Goal: Task Accomplishment & Management: Manage account settings

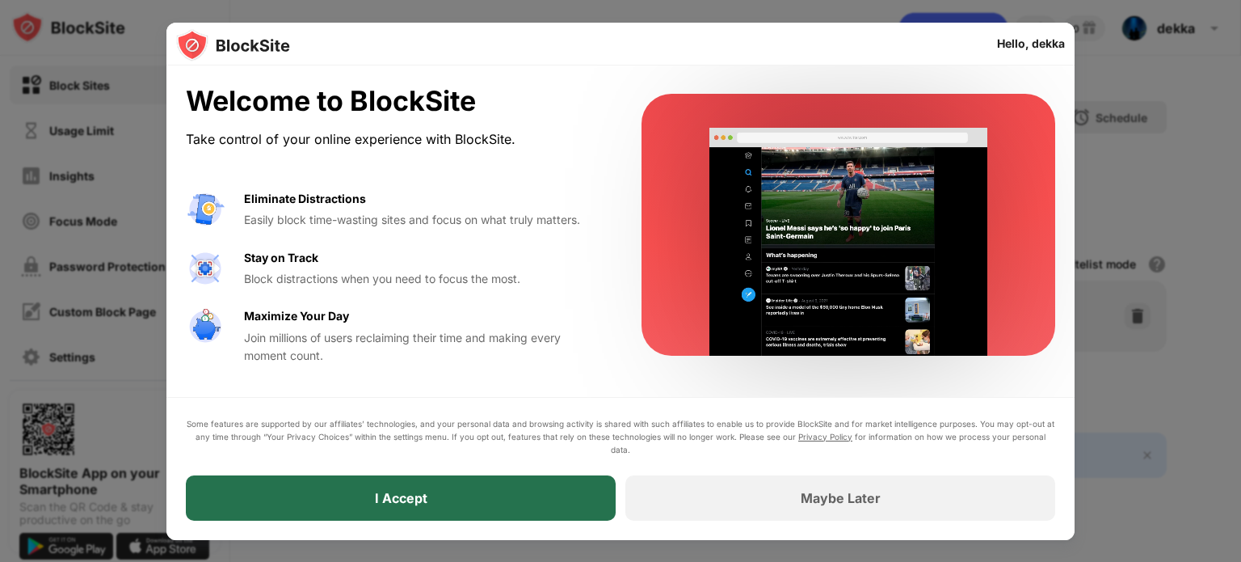
click at [578, 507] on div "I Accept" at bounding box center [401, 497] width 430 height 45
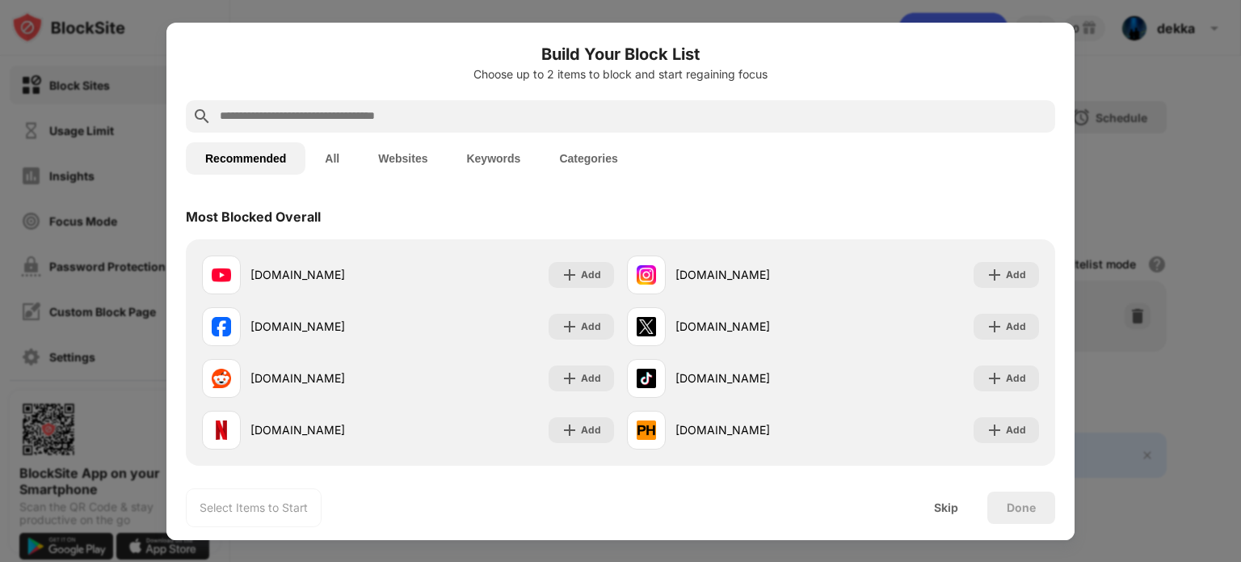
click at [427, 163] on button "Websites" at bounding box center [403, 158] width 88 height 32
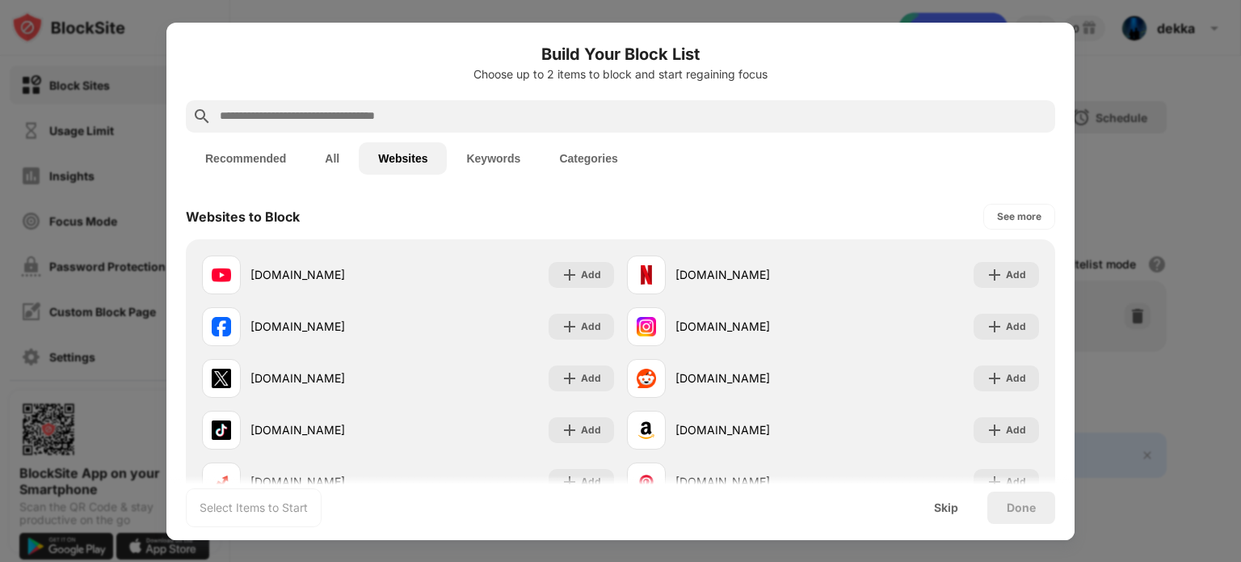
click at [403, 161] on button "Websites" at bounding box center [403, 158] width 88 height 32
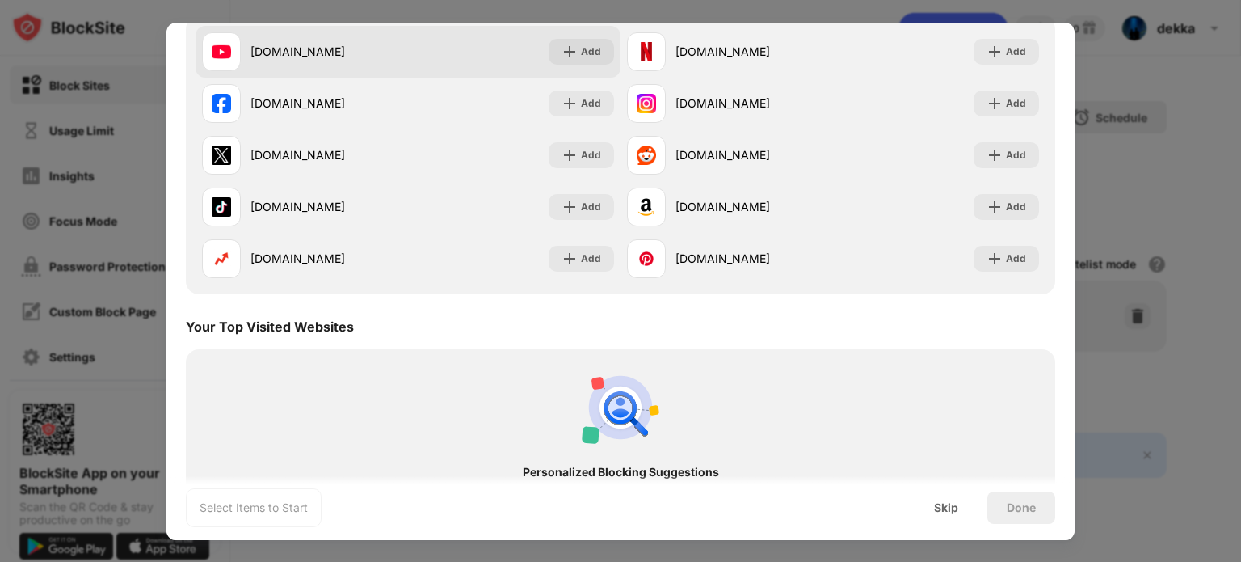
scroll to position [313, 0]
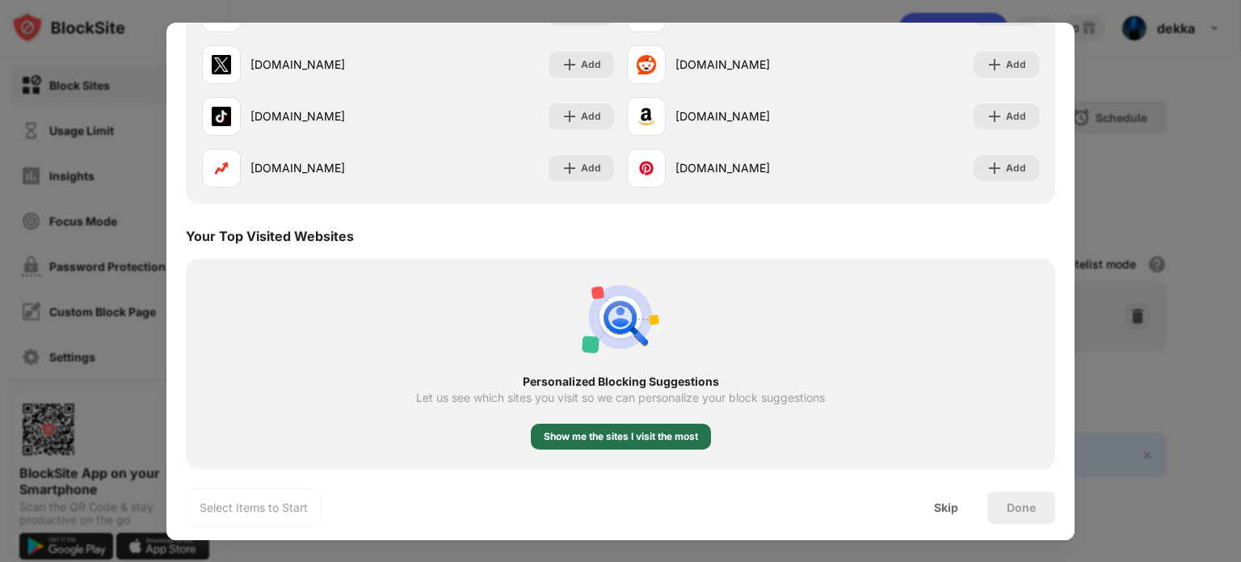
click at [612, 440] on div "Show me the sites I visit the most" at bounding box center [621, 436] width 154 height 16
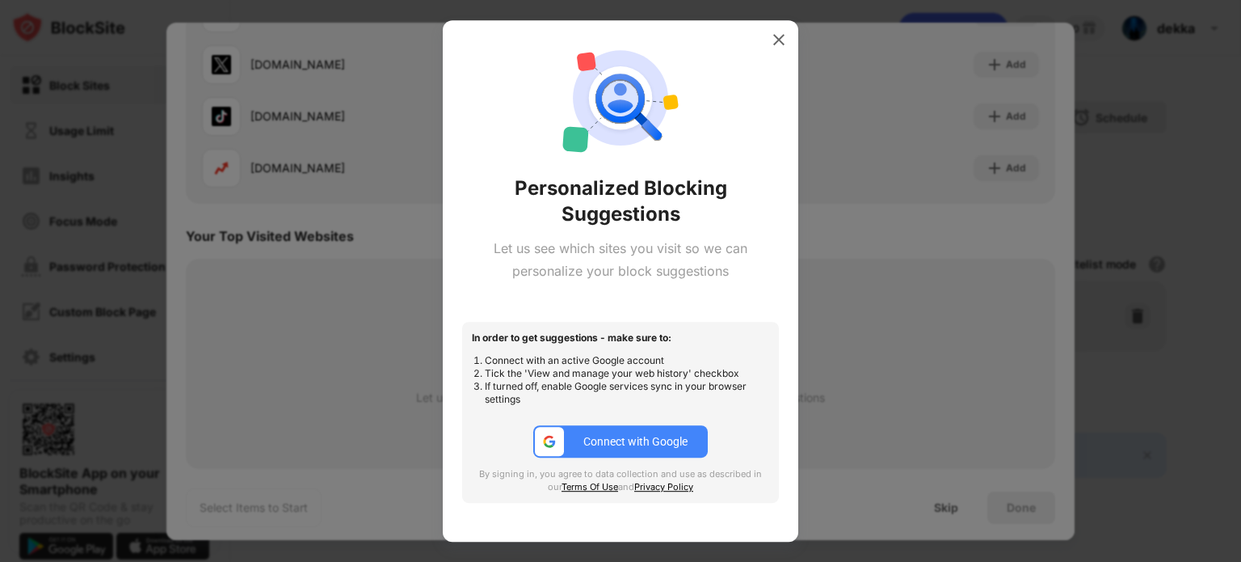
click at [644, 439] on div "Connect with Google" at bounding box center [635, 441] width 104 height 13
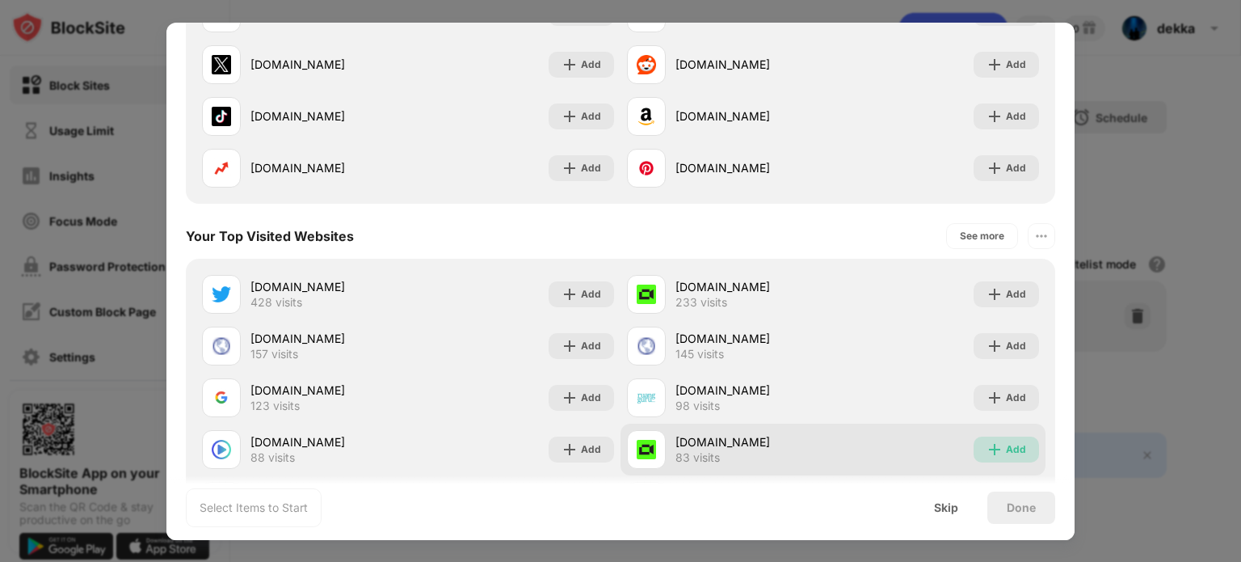
click at [993, 456] on div "Add" at bounding box center [1006, 449] width 65 height 26
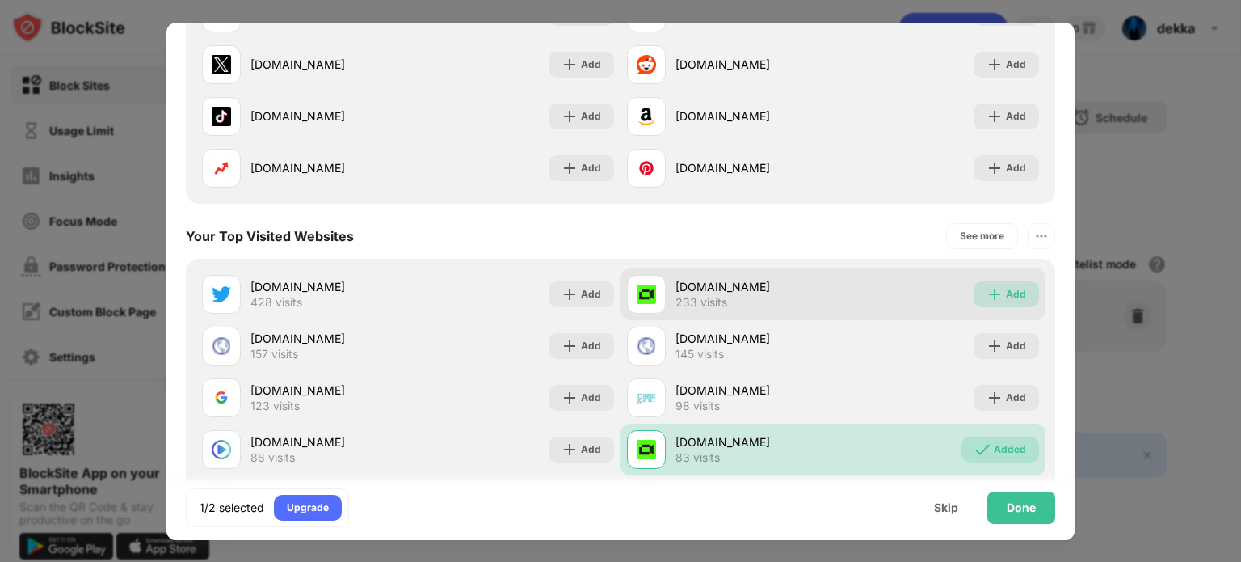
click at [986, 289] on img at bounding box center [994, 294] width 16 height 16
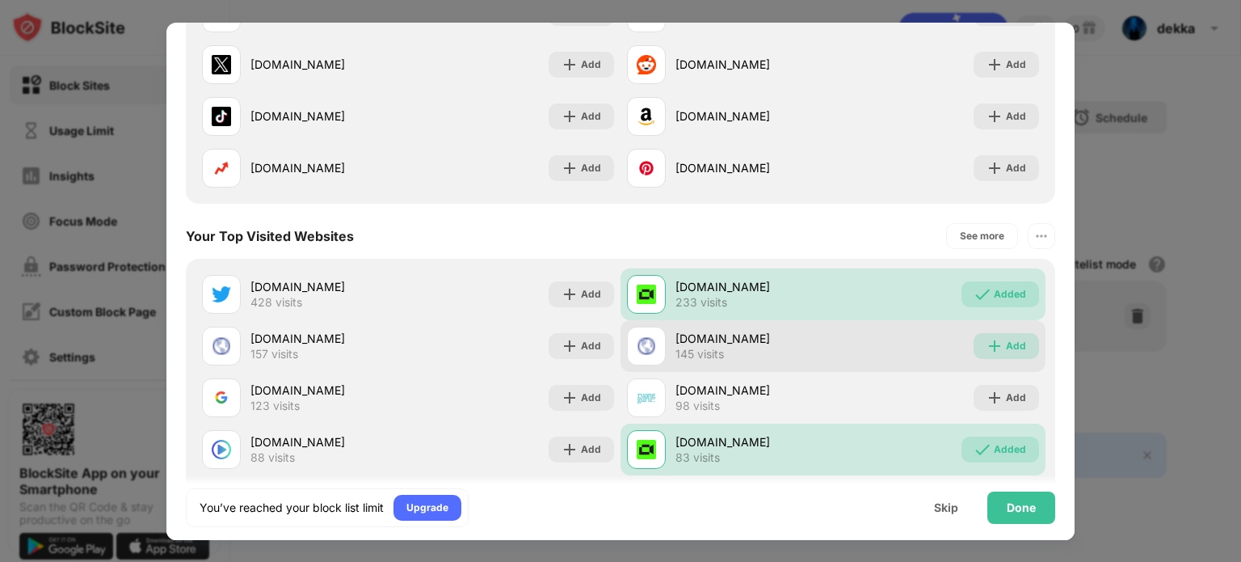
click at [989, 346] on img at bounding box center [994, 346] width 16 height 16
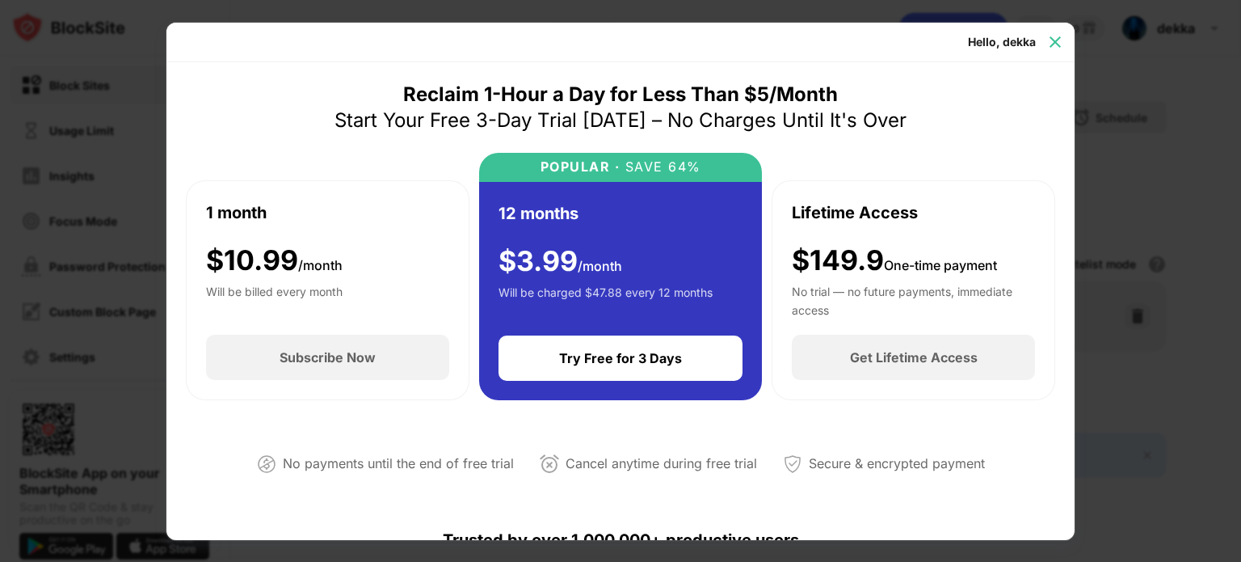
click at [1054, 44] on img at bounding box center [1055, 42] width 16 height 16
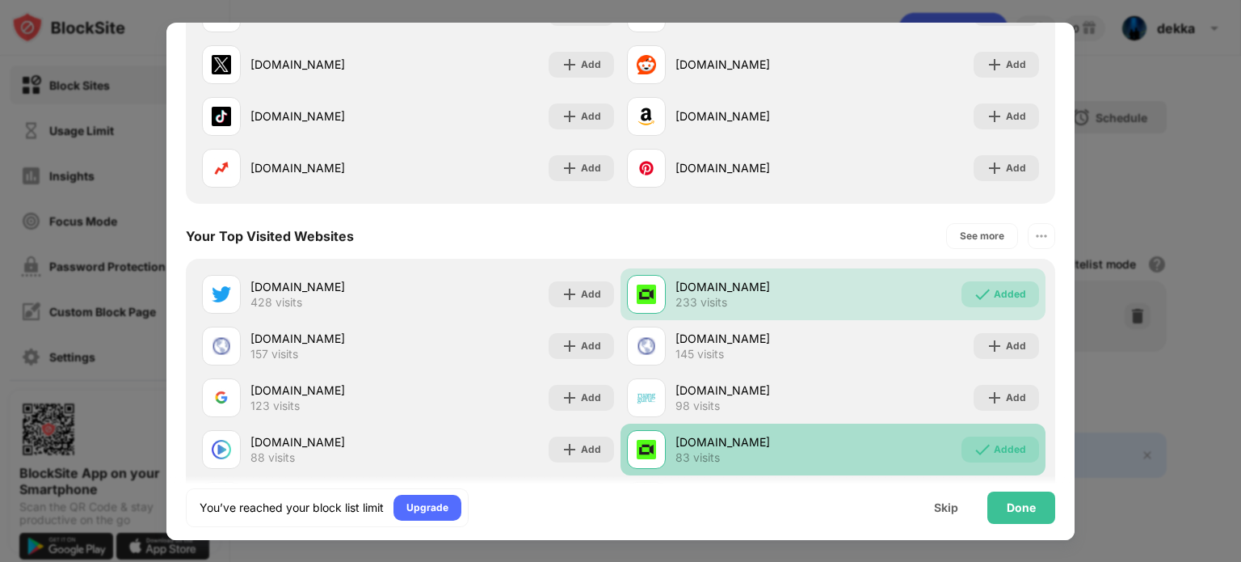
click at [1003, 452] on div "Added" at bounding box center [1010, 449] width 32 height 16
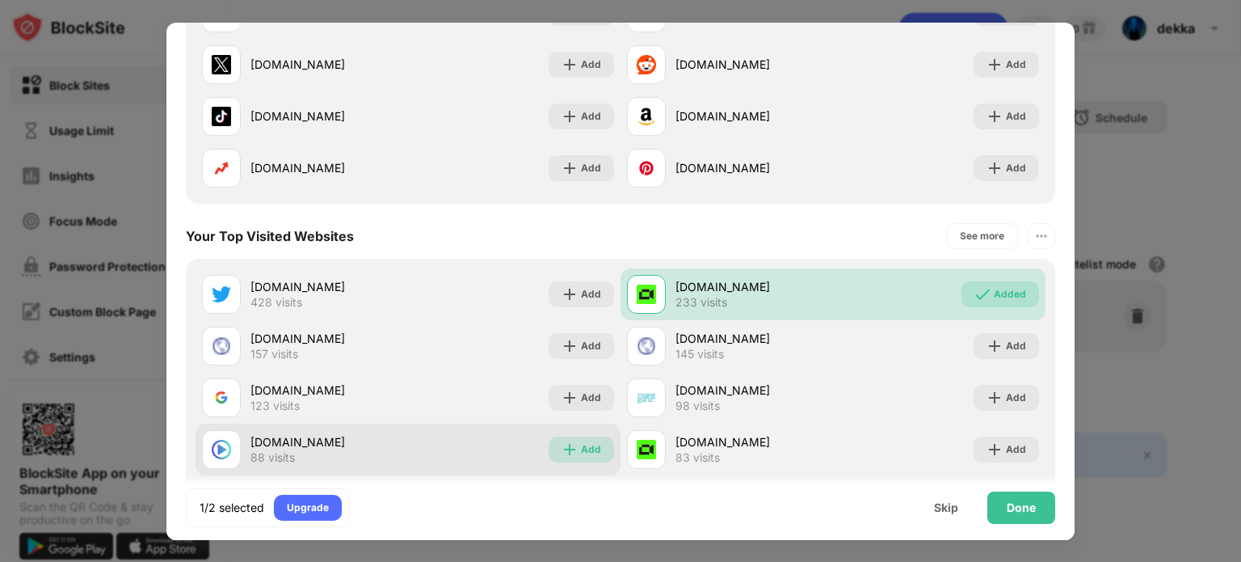
click at [591, 446] on div "Add" at bounding box center [591, 449] width 20 height 16
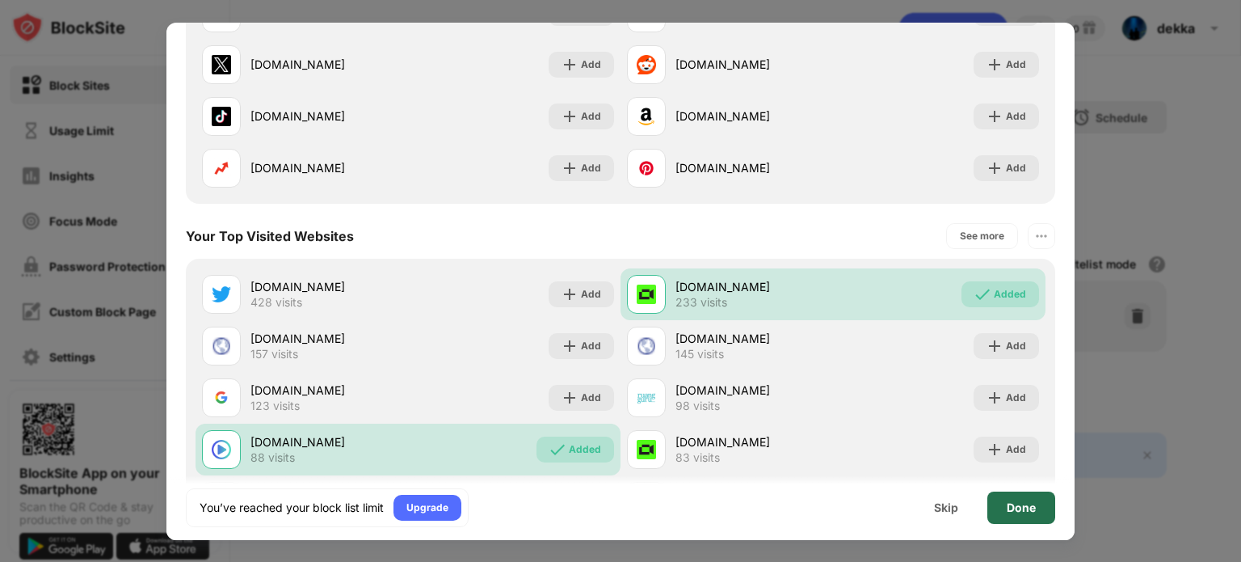
click at [1033, 509] on div "Done" at bounding box center [1021, 507] width 29 height 13
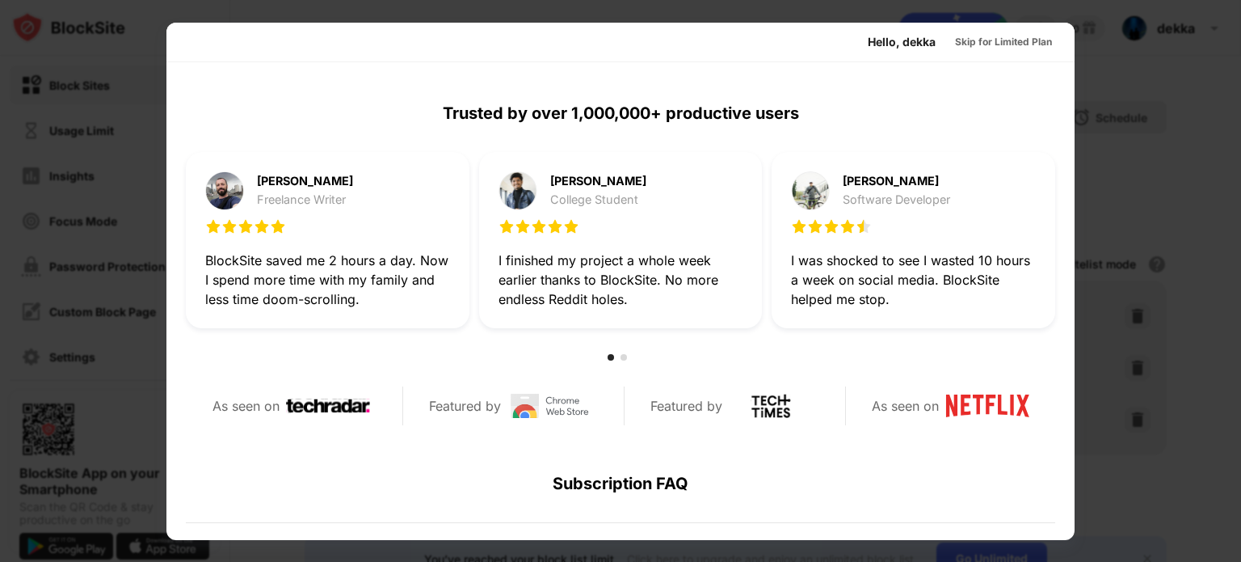
scroll to position [788, 0]
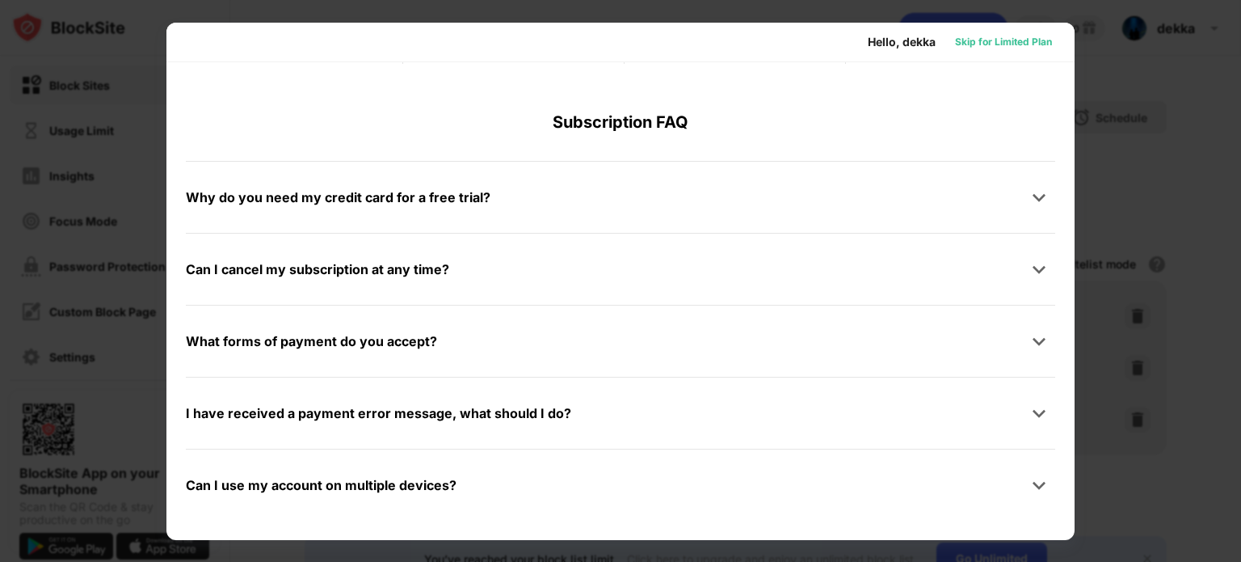
click at [1023, 34] on div "Skip for Limited Plan" at bounding box center [1003, 42] width 97 height 16
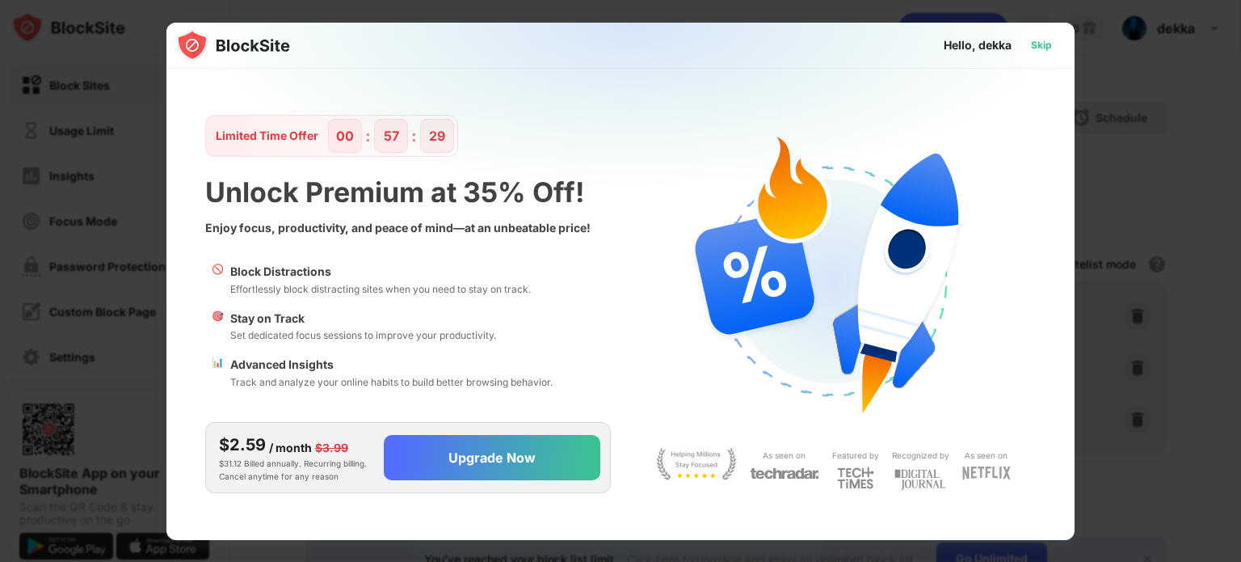
click at [1043, 41] on div "Skip" at bounding box center [1041, 45] width 21 height 16
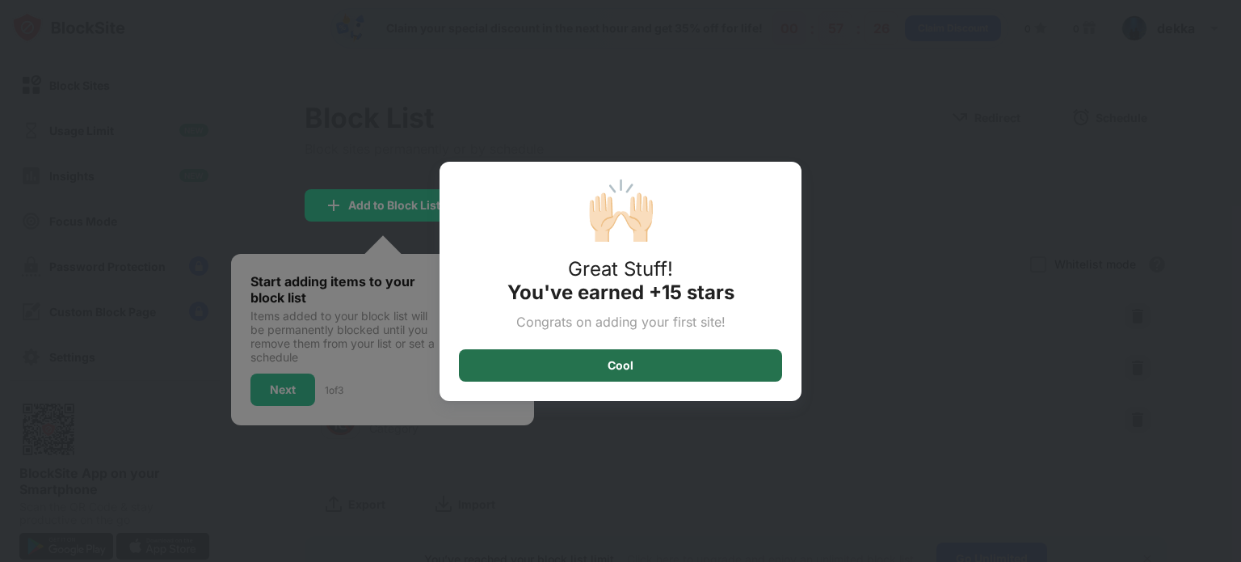
click at [716, 368] on div "Cool" at bounding box center [620, 365] width 323 height 32
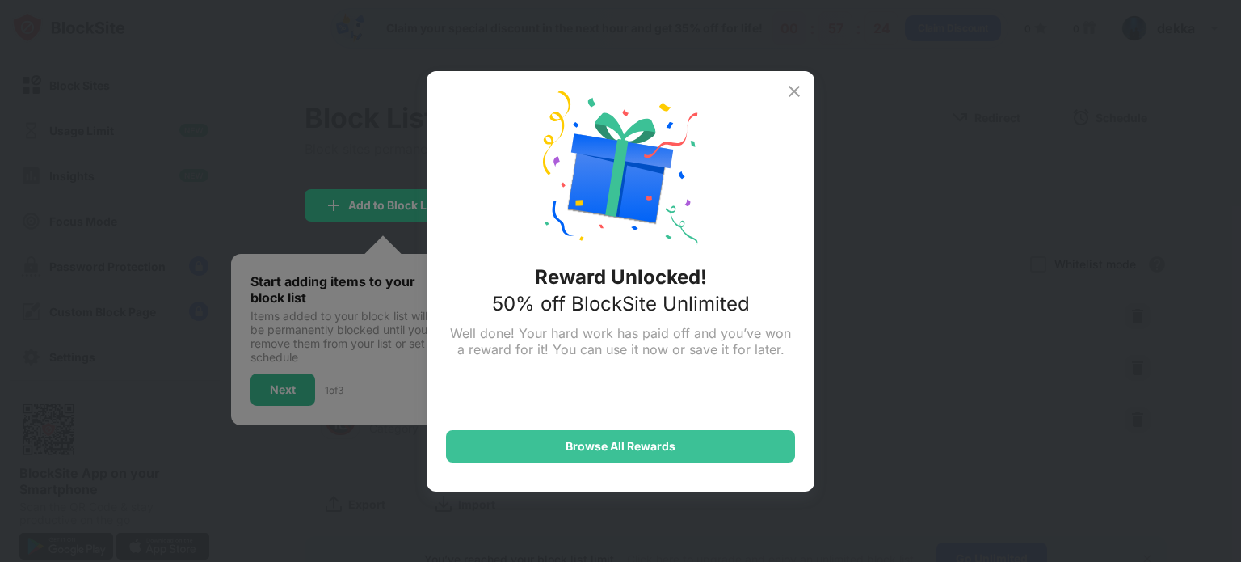
click at [792, 101] on div "Reward Unlocked! 50% off BlockSite Unlimited Well done! Your hard work has paid…" at bounding box center [621, 281] width 388 height 420
click at [799, 86] on img at bounding box center [793, 91] width 19 height 19
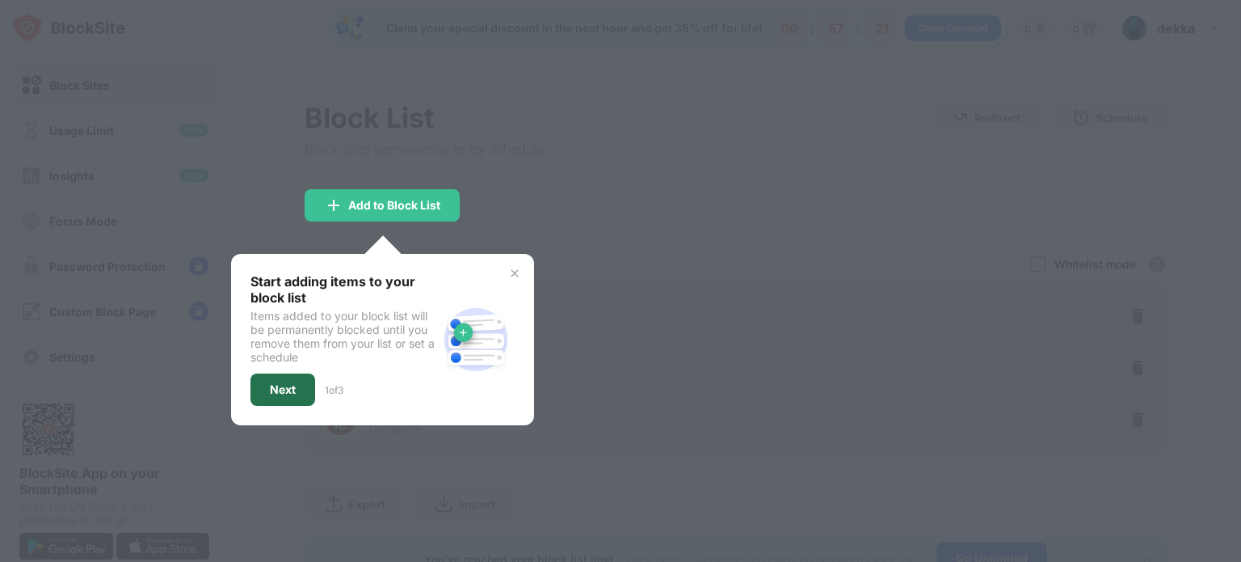
click at [293, 389] on div "Next" at bounding box center [283, 389] width 26 height 13
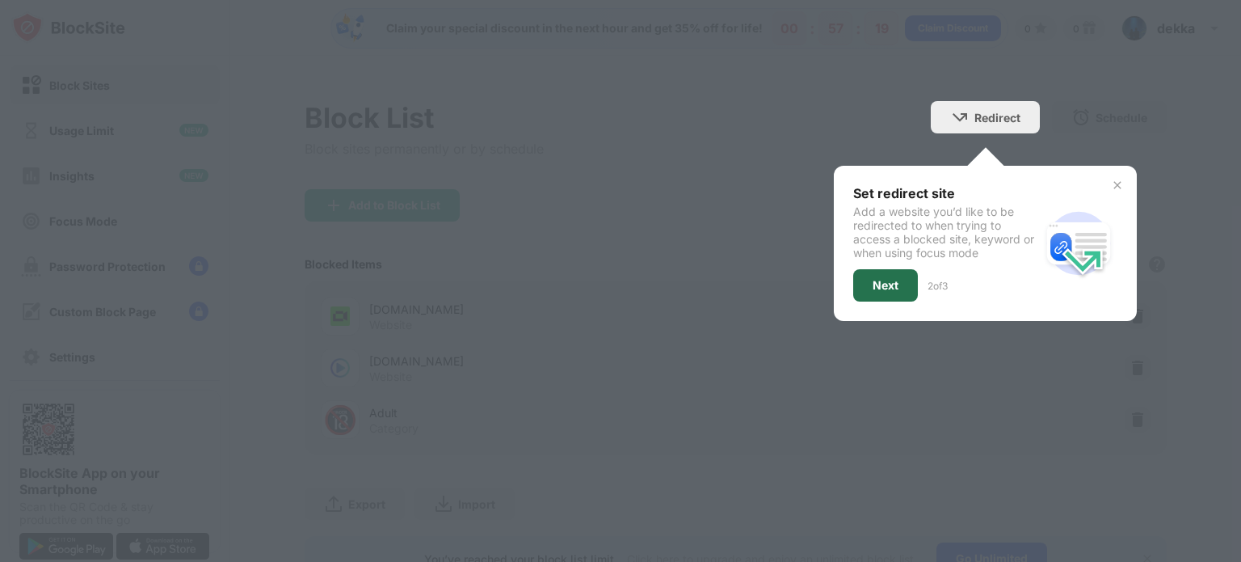
click at [885, 294] on div "Next" at bounding box center [885, 285] width 65 height 32
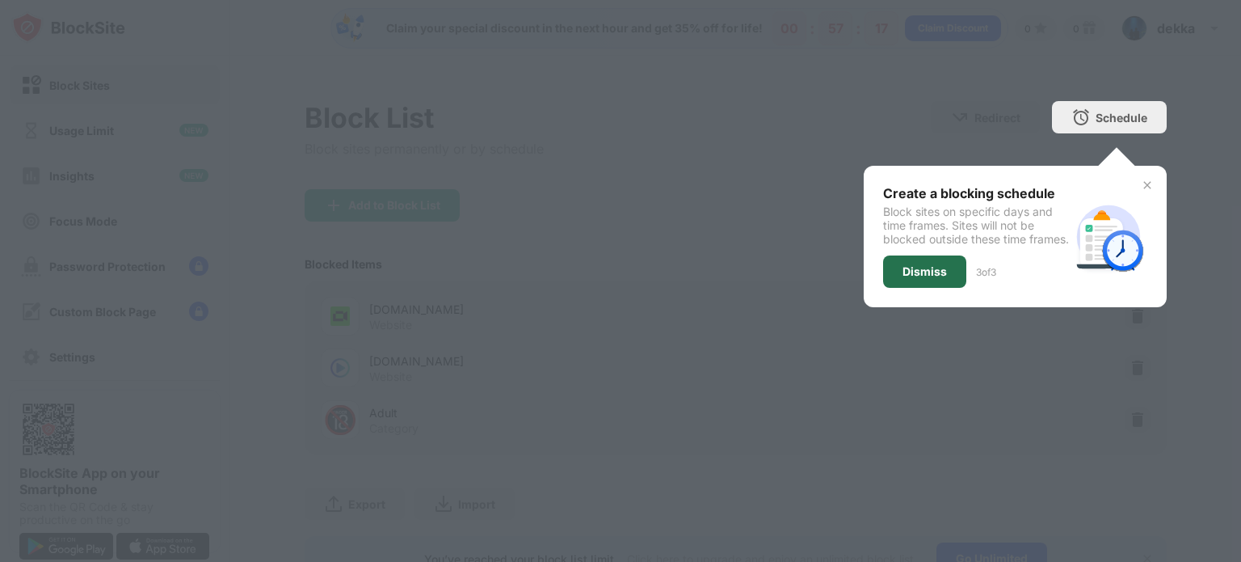
click at [940, 280] on div "Dismiss" at bounding box center [924, 271] width 83 height 32
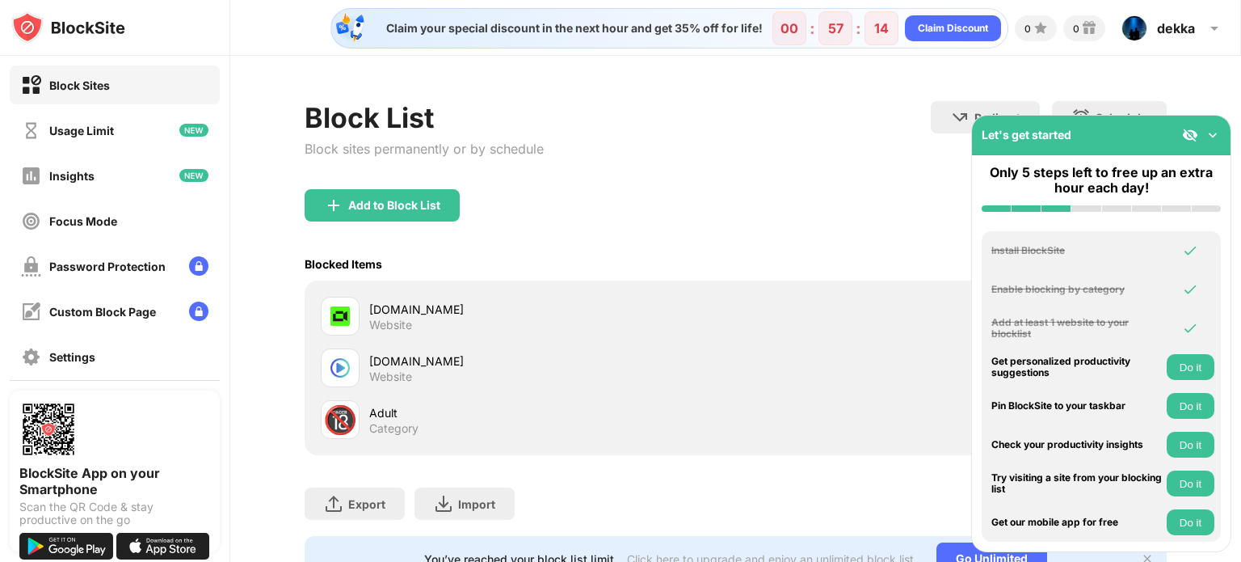
scroll to position [75, 0]
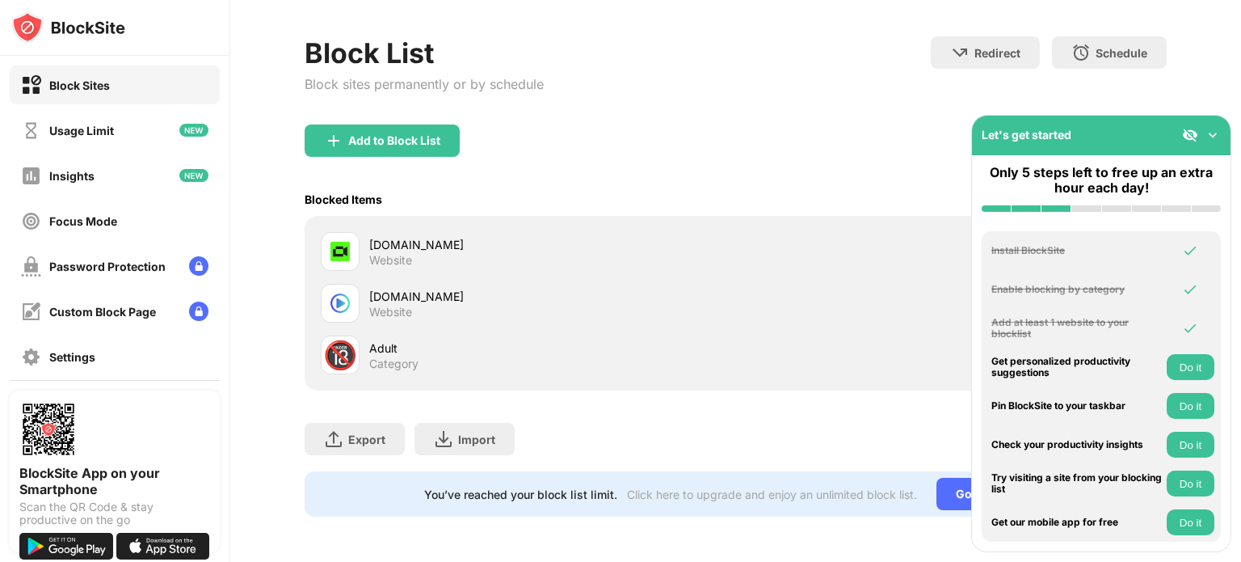
click at [1218, 133] on img at bounding box center [1213, 135] width 16 height 16
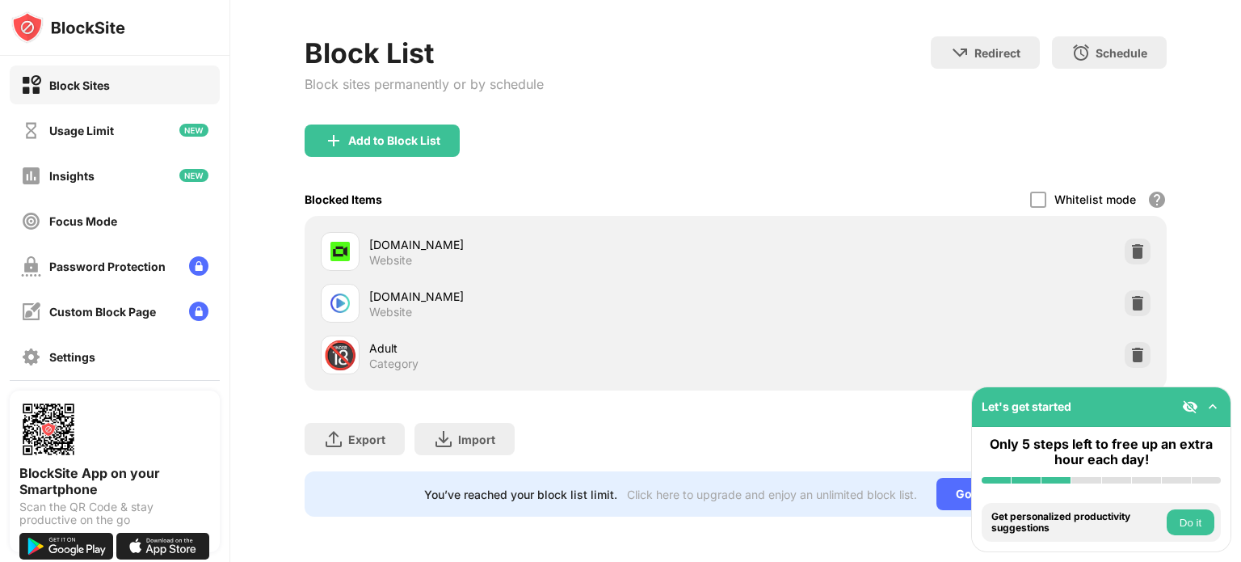
scroll to position [0, 8]
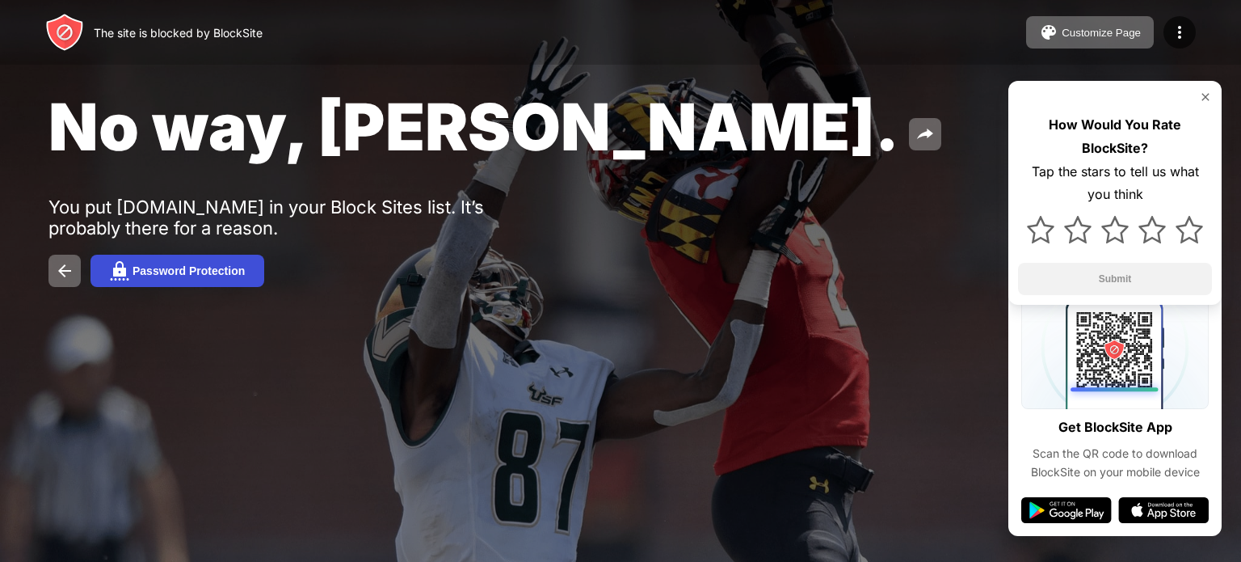
click at [174, 268] on div "Password Protection" at bounding box center [188, 270] width 112 height 13
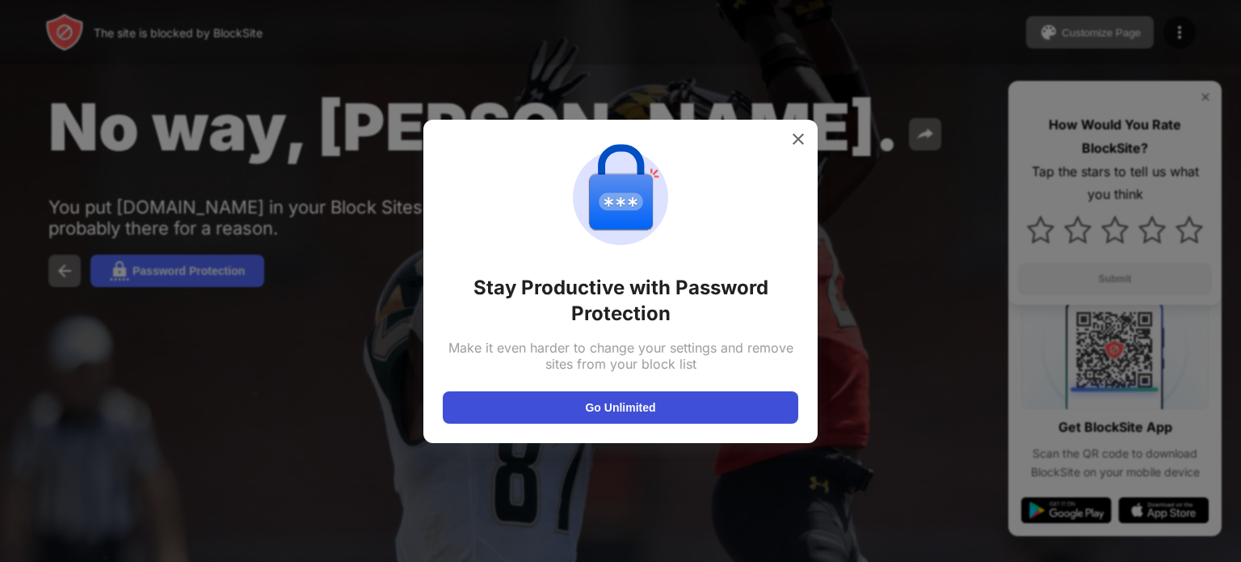
click at [696, 403] on button "Go Unlimited" at bounding box center [620, 407] width 355 height 32
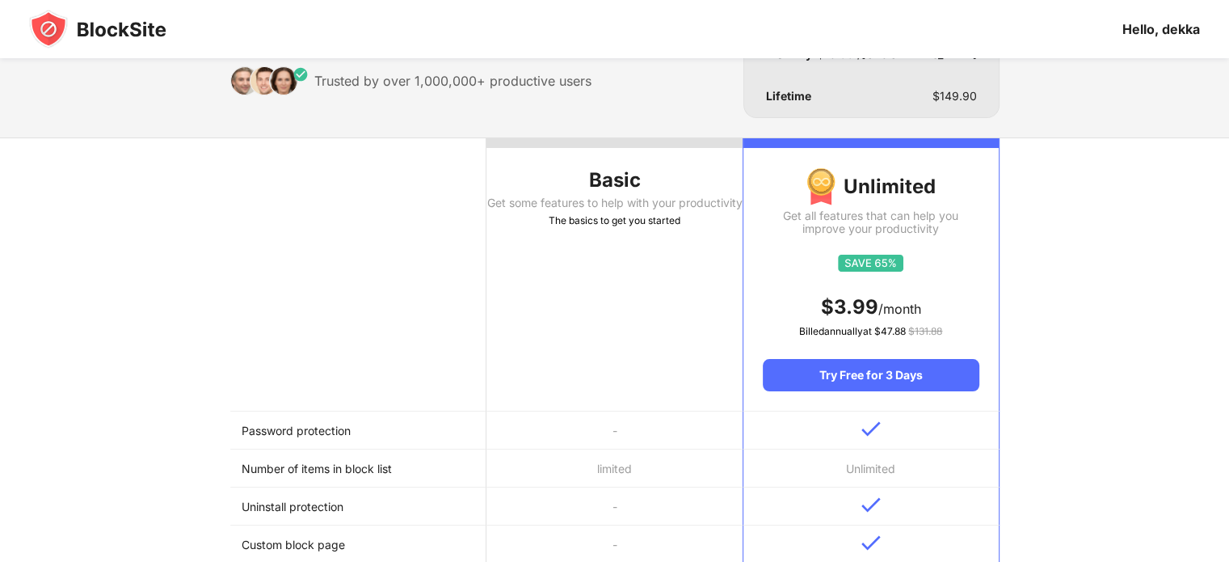
scroll to position [90, 0]
click at [669, 302] on th "Basic Get some features to help with your productivity The basics to get you st…" at bounding box center [614, 273] width 256 height 273
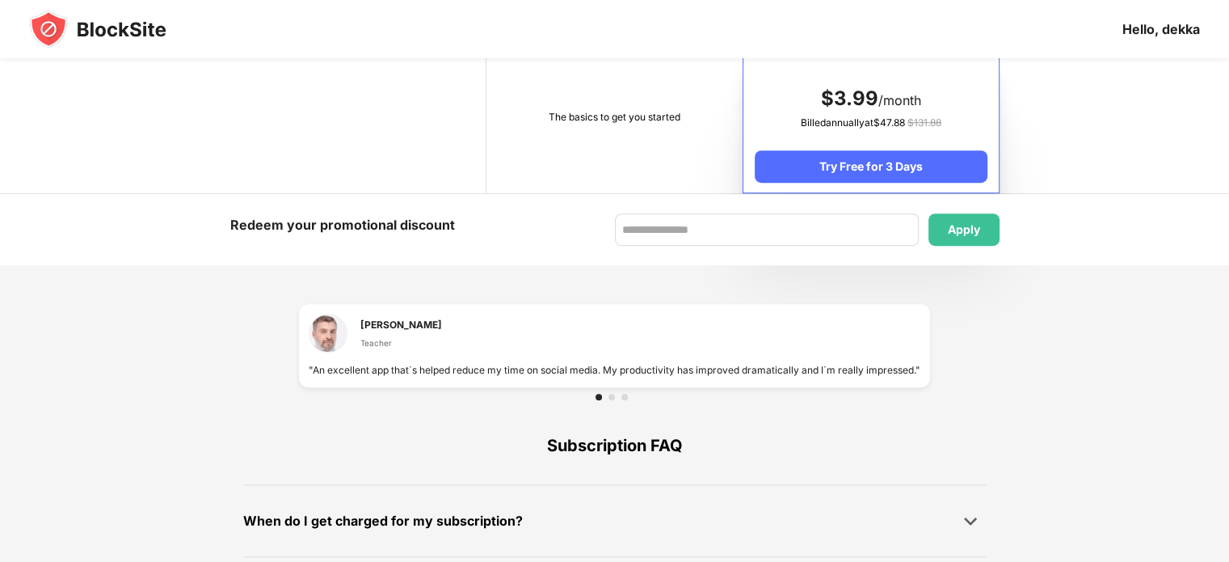
scroll to position [960, 0]
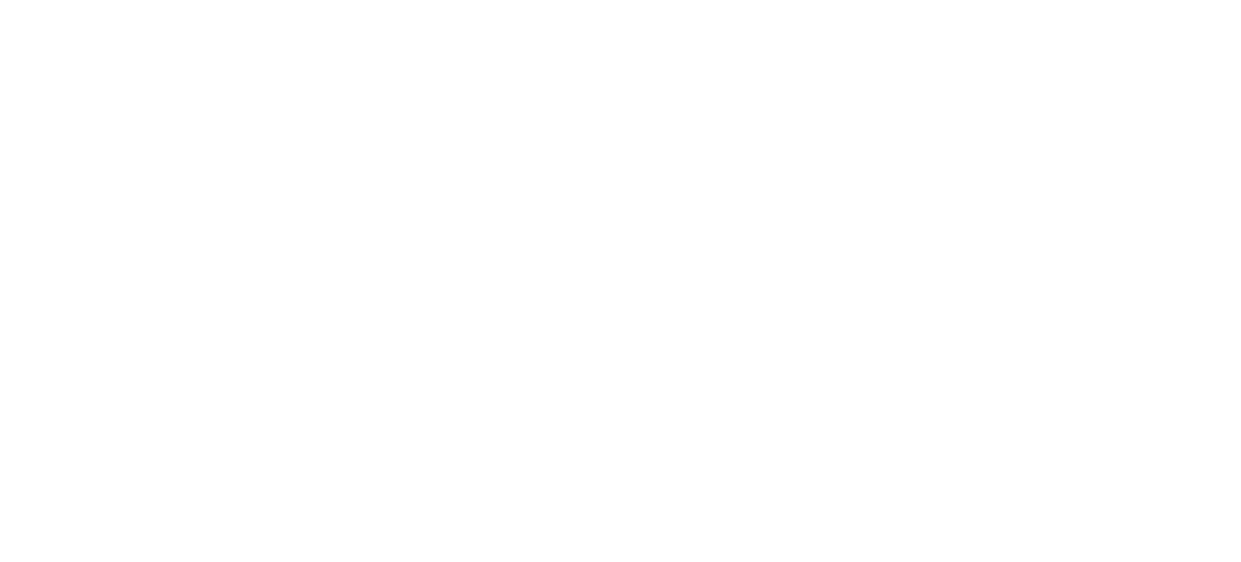
click at [57, 6] on html at bounding box center [620, 3] width 1241 height 6
